Goal: Information Seeking & Learning: Learn about a topic

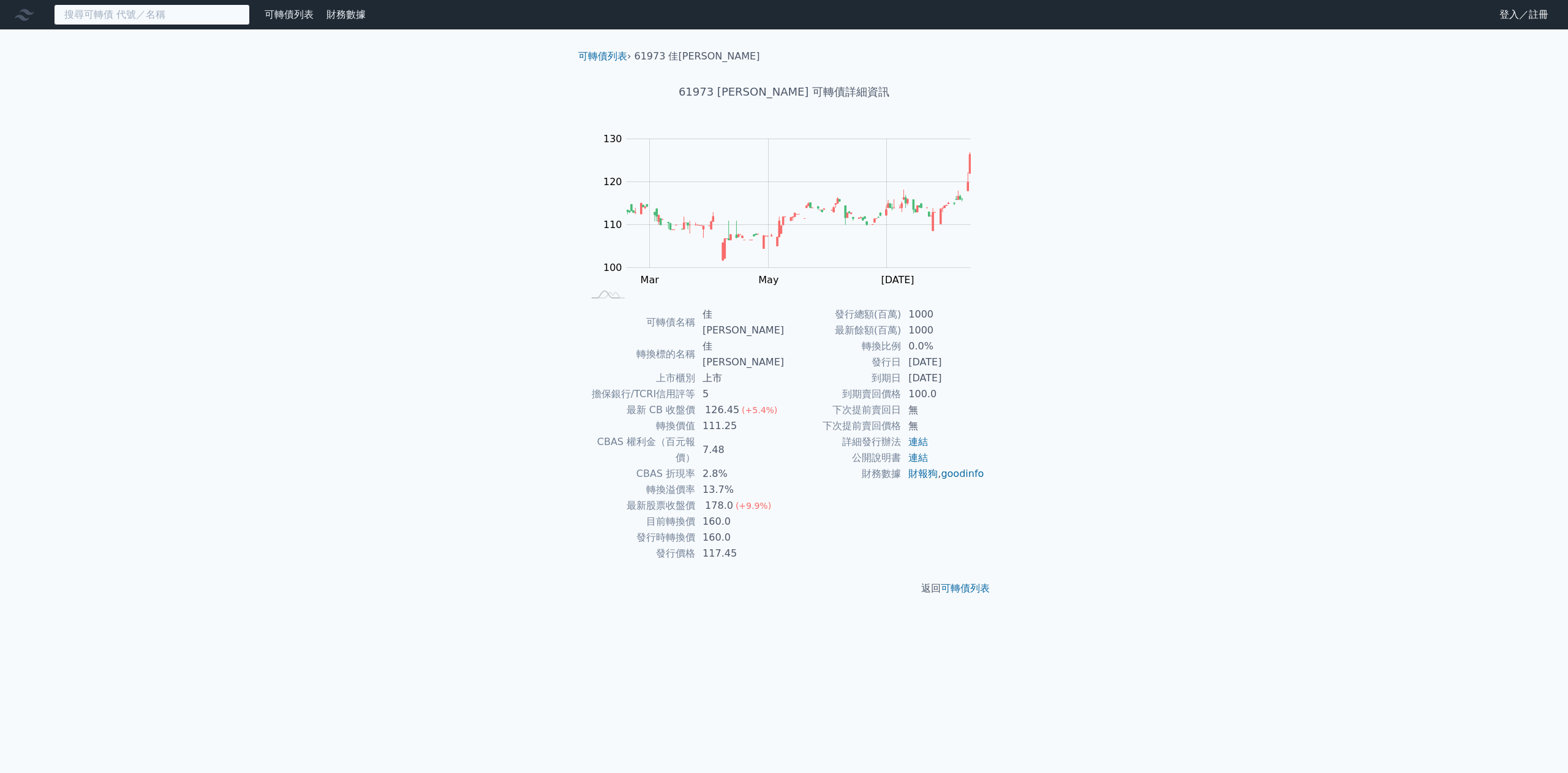
click at [187, 10] on input at bounding box center [152, 15] width 196 height 21
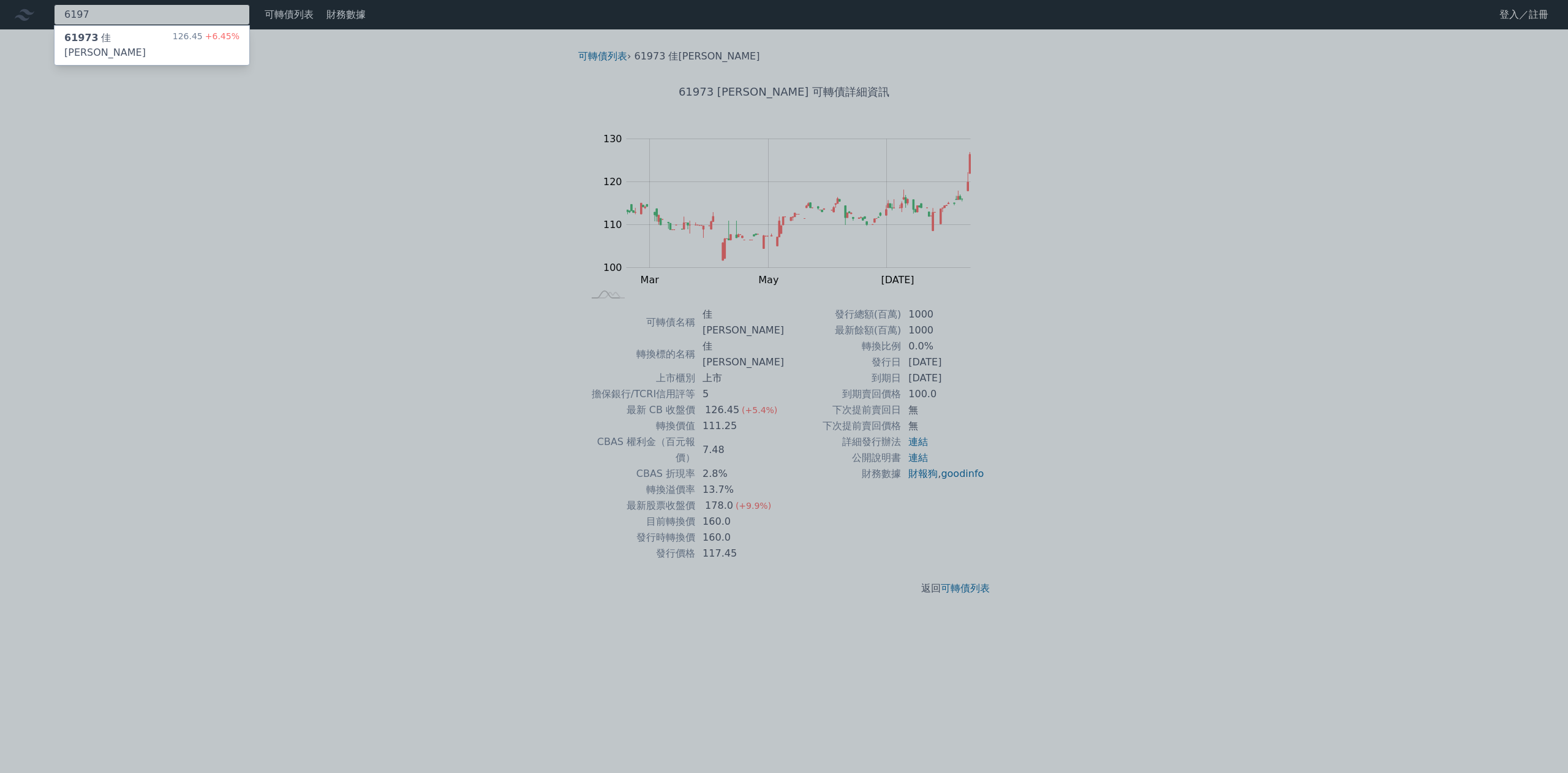
type input "6197"
click at [89, 39] on span "61973" at bounding box center [81, 38] width 35 height 12
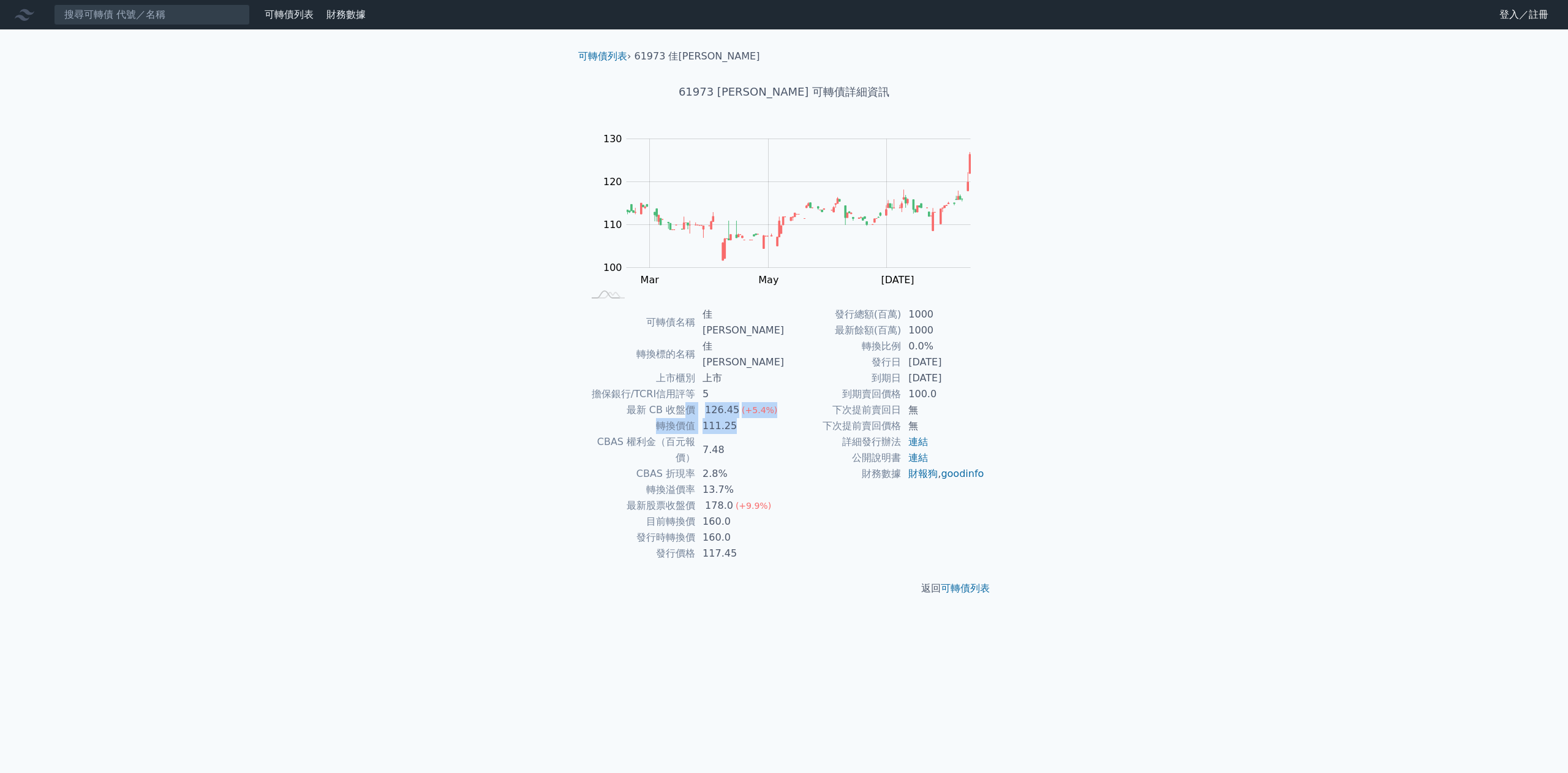
drag, startPoint x: 688, startPoint y: 378, endPoint x: 761, endPoint y: 391, distance: 74.1
click at [761, 391] on tbody "可轉債名稱 佳[PERSON_NAME] 轉換標的名稱 佳[PERSON_NAME] 上市櫃別 上市 擔保銀行/TCRI信用評等 5 最新 CB 收盤價 12…" at bounding box center [684, 434] width 201 height 255
click at [1232, 477] on div "可轉債列表 財務數據 可轉債列表 財務數據 登入／註冊 登入／註冊 可轉債列表 › 61973 佳必[PERSON_NAME] 61973 佳[PERSON_…" at bounding box center [784, 386] width 1568 height 773
drag, startPoint x: 678, startPoint y: 392, endPoint x: 765, endPoint y: 395, distance: 87.1
click at [765, 418] on tr "轉換價值 111.25" at bounding box center [684, 426] width 201 height 16
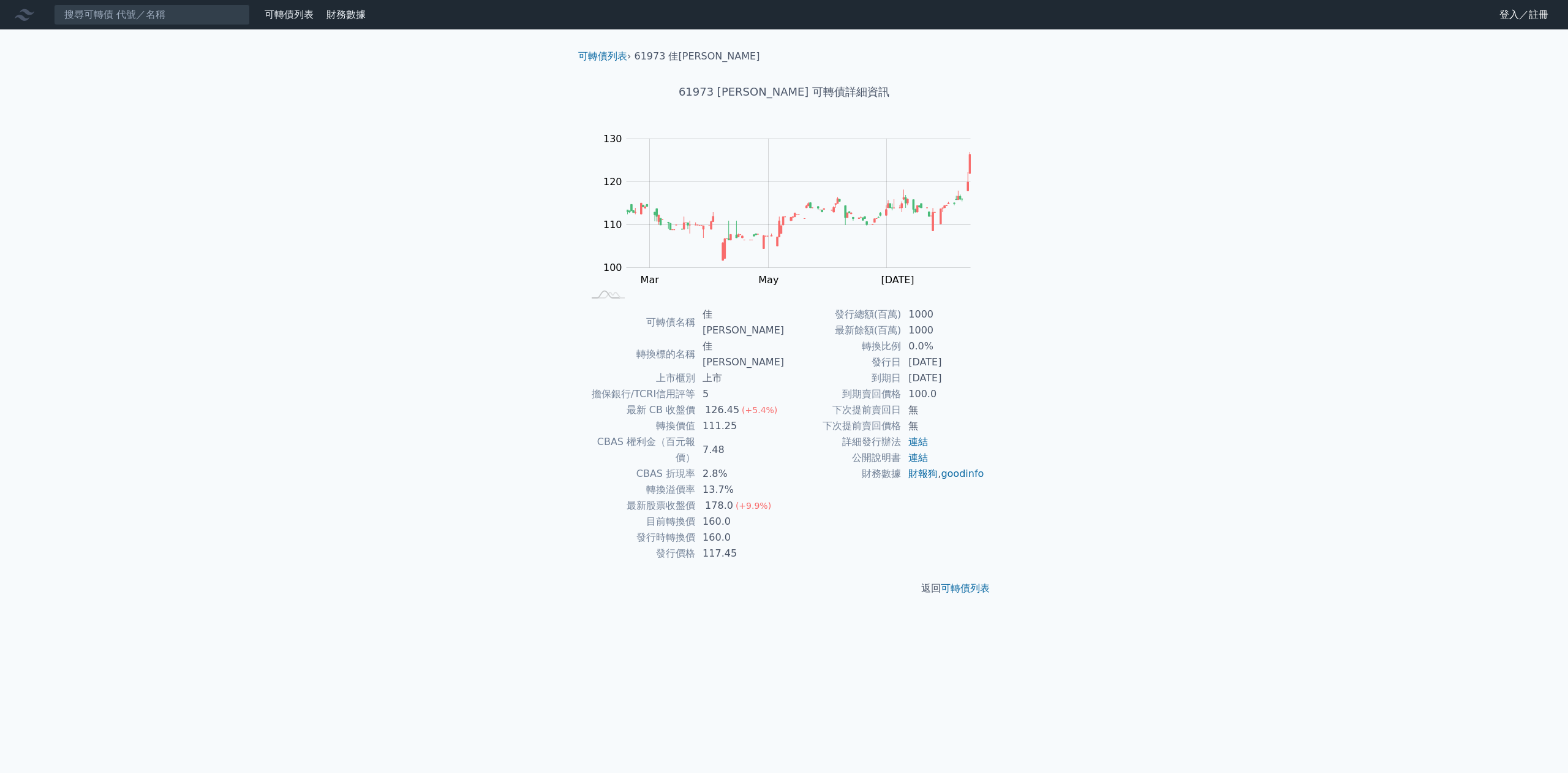
drag, startPoint x: 662, startPoint y: 399, endPoint x: 668, endPoint y: 398, distance: 6.1
click at [668, 418] on td "轉換價值" at bounding box center [639, 426] width 112 height 16
drag, startPoint x: 659, startPoint y: 395, endPoint x: 684, endPoint y: 394, distance: 25.0
click at [684, 418] on td "轉換價值" at bounding box center [639, 426] width 112 height 16
drag, startPoint x: 735, startPoint y: 392, endPoint x: 636, endPoint y: 397, distance: 99.1
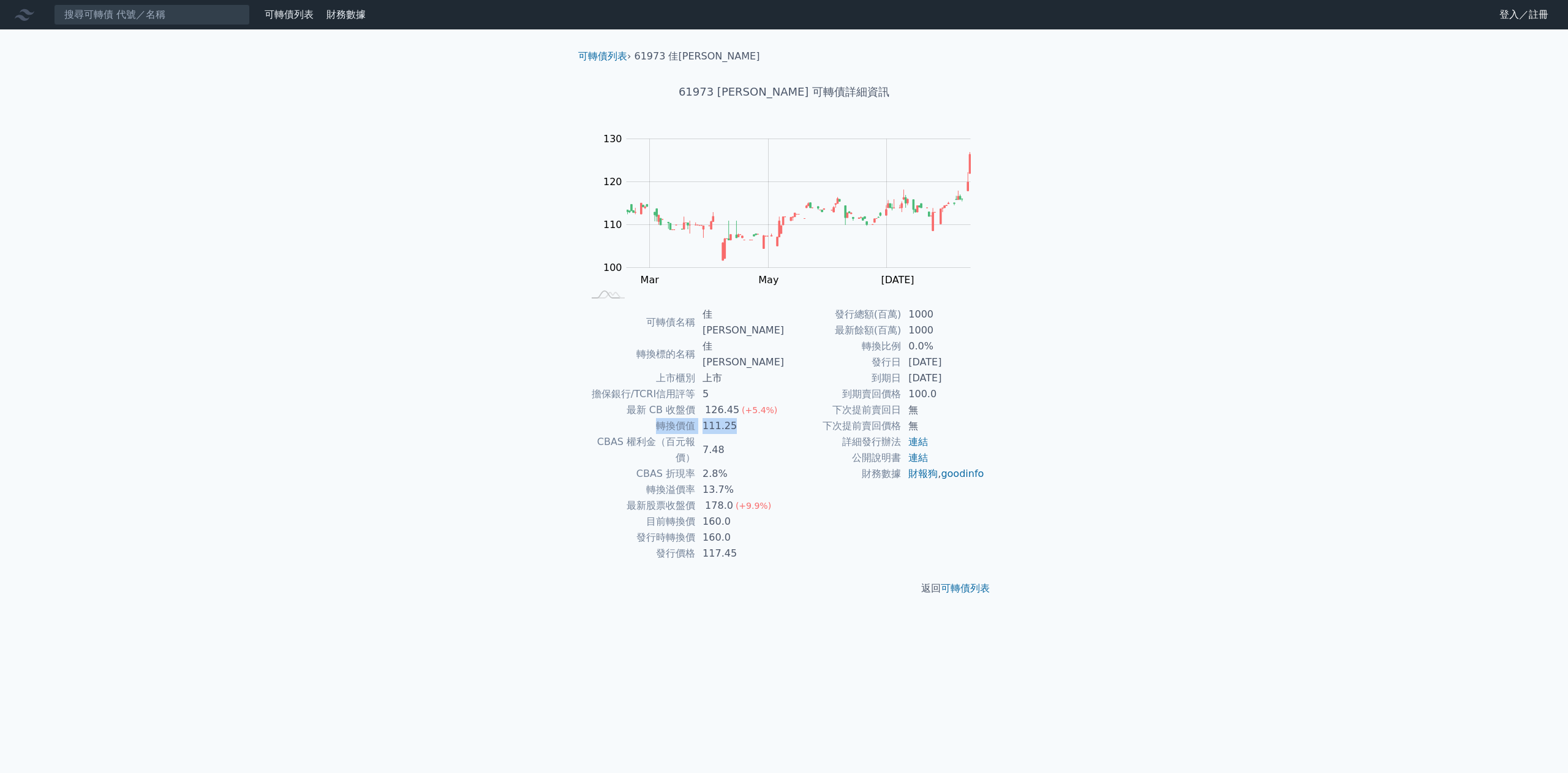
click at [636, 418] on tr "轉換價值 111.25" at bounding box center [684, 426] width 201 height 16
click at [663, 402] on td "最新 CB 收盤價" at bounding box center [639, 410] width 112 height 16
drag, startPoint x: 620, startPoint y: 372, endPoint x: 770, endPoint y: 377, distance: 150.1
click at [759, 402] on tr "最新 CB 收盤價 126.45 (+5.4%)" at bounding box center [684, 410] width 201 height 16
click at [771, 405] on span "(+5.4%)" at bounding box center [760, 410] width 36 height 10
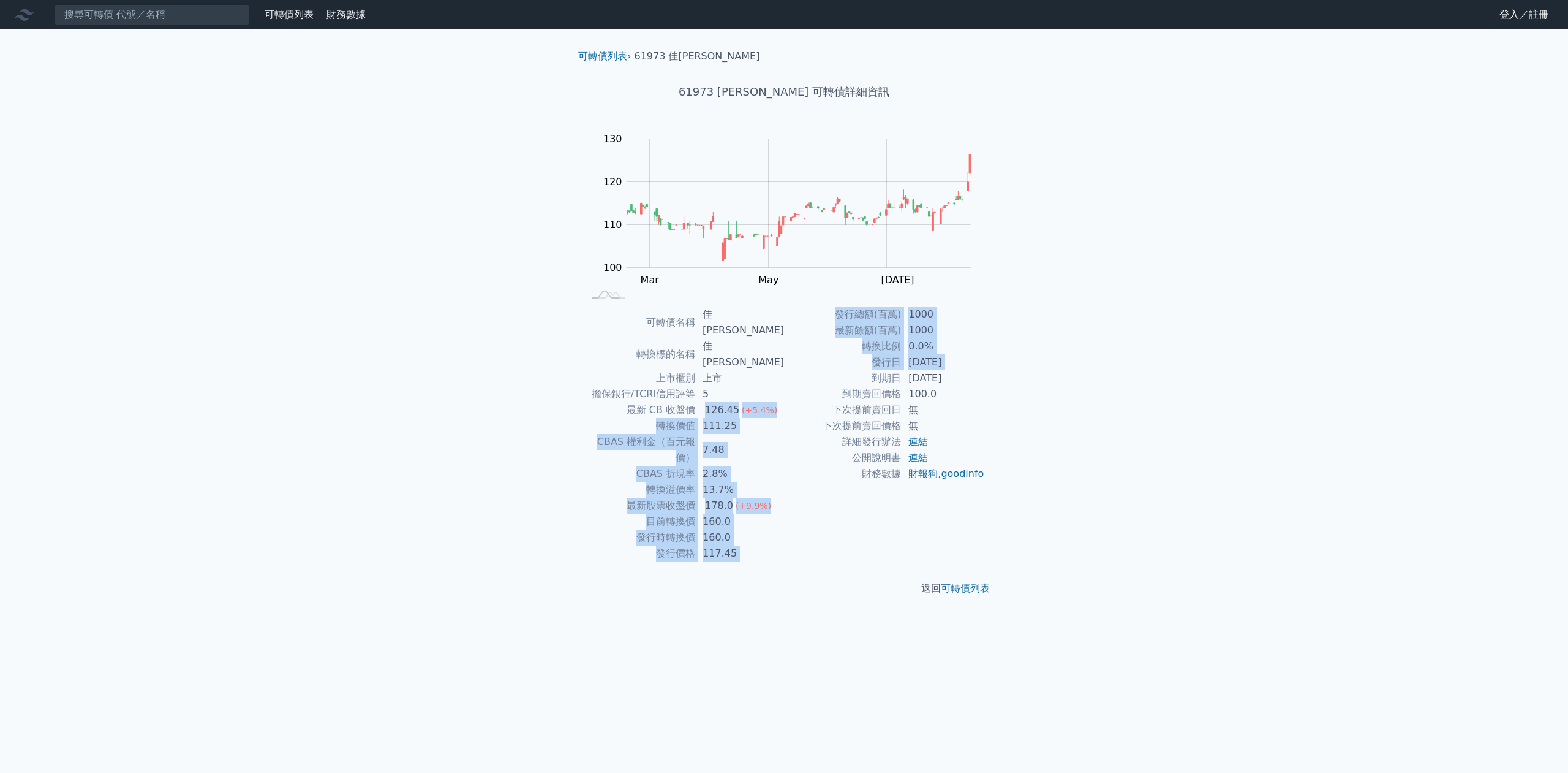
drag, startPoint x: 791, startPoint y: 379, endPoint x: 700, endPoint y: 376, distance: 91.0
click at [700, 376] on div "可轉債名稱 佳[PERSON_NAME] 轉換標的名稱 佳[PERSON_NAME] 上市櫃別 上市 擔保銀行/TCRI信用評等 5 最新 CB 收盤價 12…" at bounding box center [784, 434] width 431 height 255
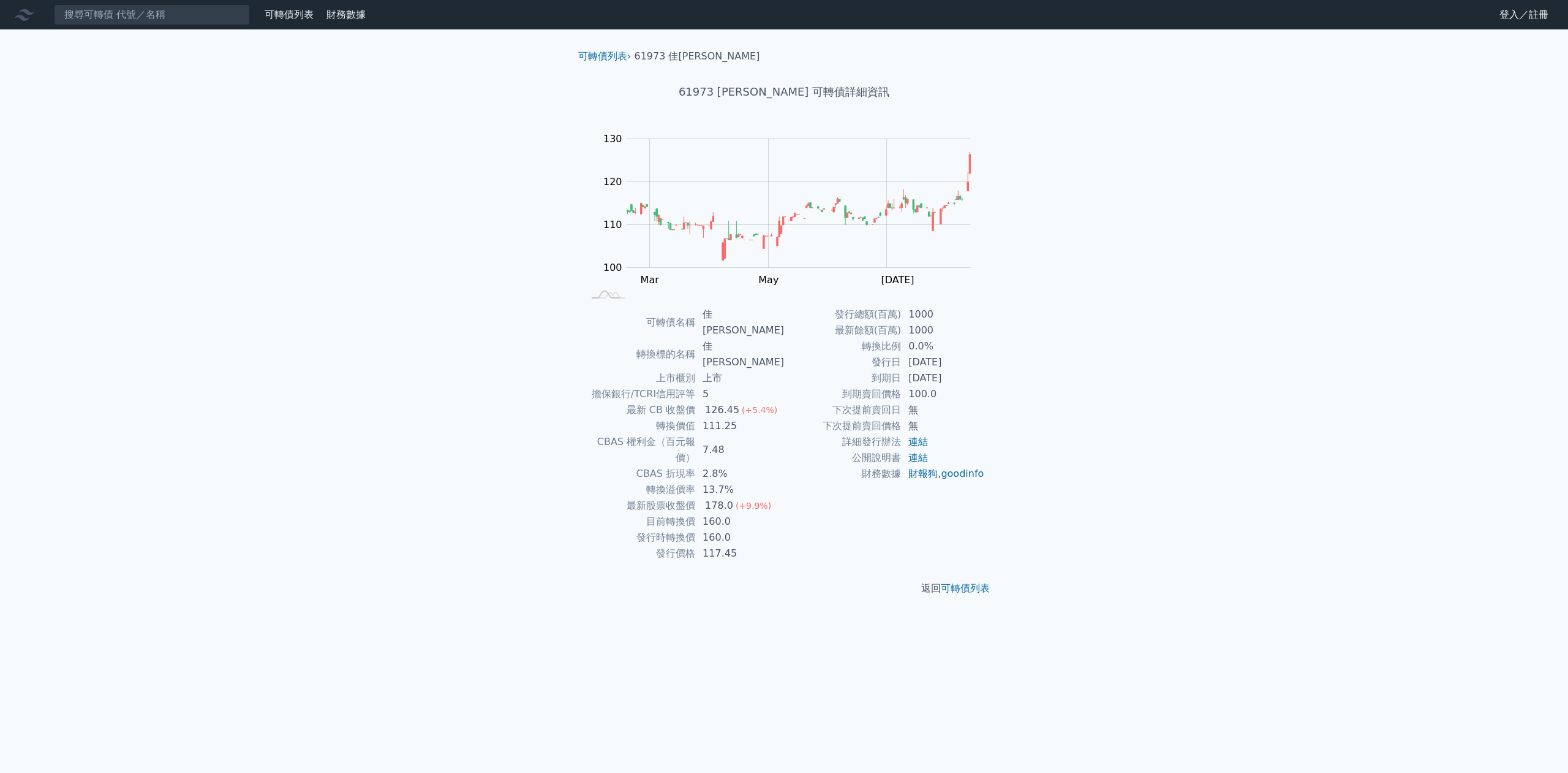
click at [707, 402] on td "126.45 (+5.4%)" at bounding box center [739, 410] width 89 height 16
drag, startPoint x: 707, startPoint y: 374, endPoint x: 753, endPoint y: 381, distance: 46.5
click at [753, 402] on td "126.45 (+5.4%)" at bounding box center [739, 410] width 89 height 16
drag, startPoint x: 708, startPoint y: 397, endPoint x: 736, endPoint y: 397, distance: 28.0
click at [736, 418] on td "111.25" at bounding box center [739, 426] width 89 height 16
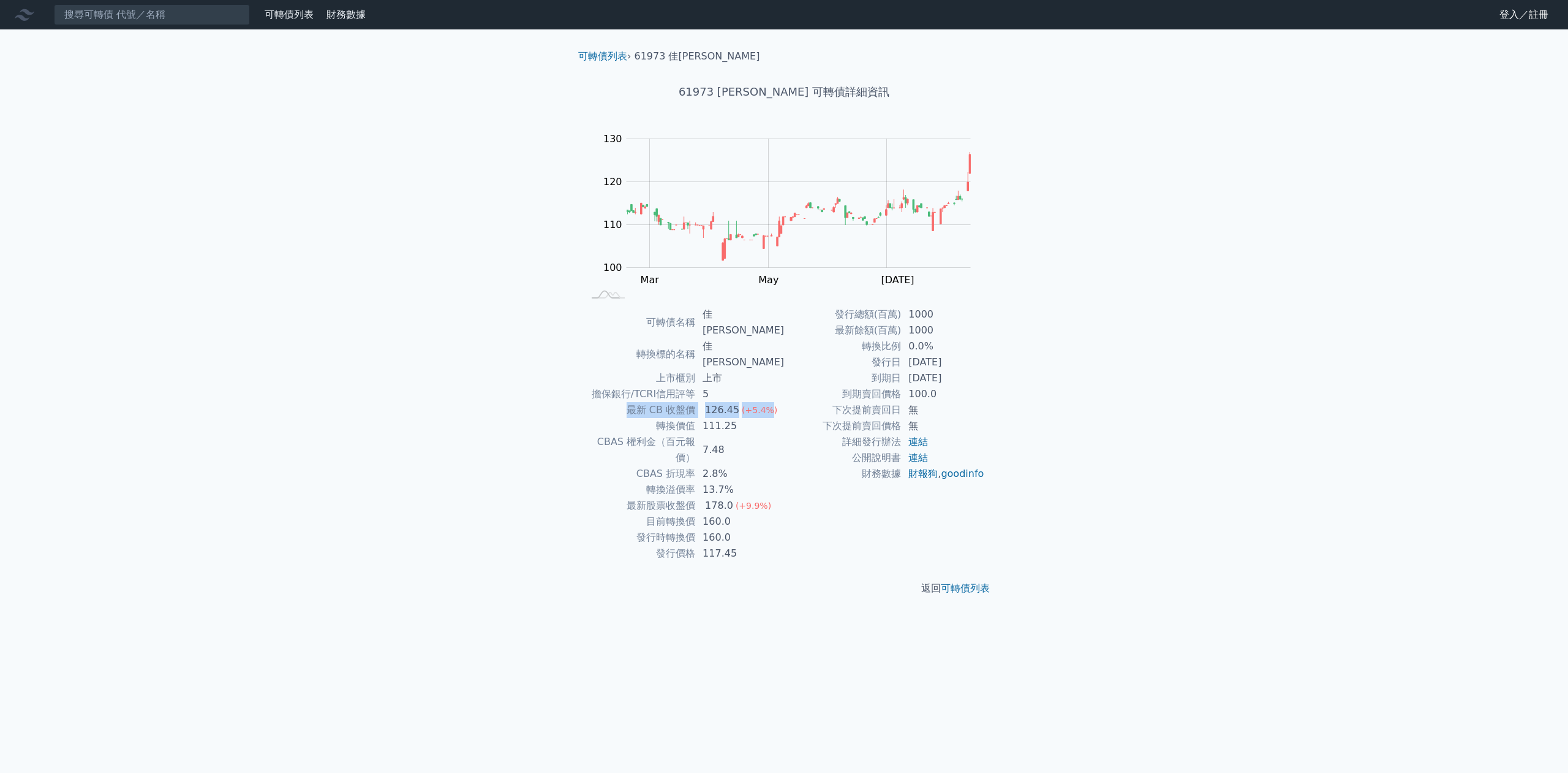
drag, startPoint x: 635, startPoint y: 373, endPoint x: 770, endPoint y: 384, distance: 135.4
click at [770, 402] on tr "最新 CB 收盤價 126.45 (+5.4%)" at bounding box center [684, 410] width 201 height 16
click at [560, 373] on div "可轉債列表 › 61973 佳[PERSON_NAME] 61973 佳[PERSON_NAME] 可轉債詳細資訊 Zoom Out 100 90 95 10…" at bounding box center [784, 323] width 470 height 586
